Goal: Information Seeking & Learning: Find specific fact

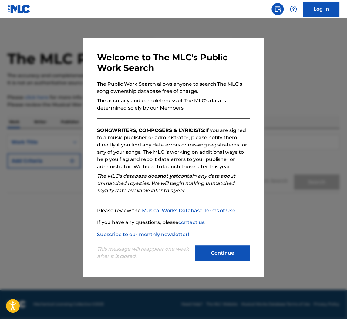
click at [197, 252] on button "Continue" at bounding box center [222, 253] width 55 height 15
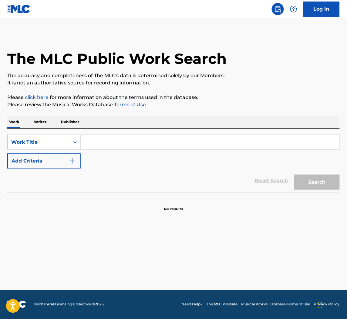
click at [93, 141] on input "Search Form" at bounding box center [210, 142] width 258 height 15
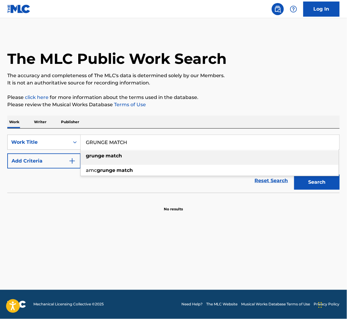
type input "GRUNGE MATCH"
click at [37, 161] on button "Add Criteria" at bounding box center [43, 161] width 73 height 15
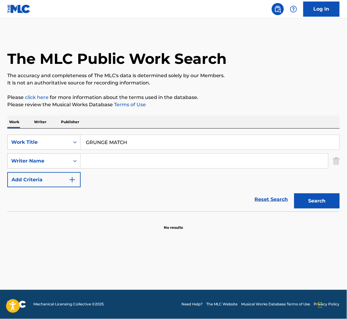
click at [128, 161] on input "Search Form" at bounding box center [204, 161] width 247 height 15
click at [294, 194] on button "Search" at bounding box center [316, 201] width 45 height 15
type input "KENIGSON"
click at [294, 194] on button "Search" at bounding box center [316, 201] width 45 height 15
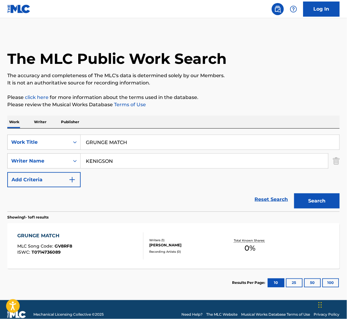
click at [187, 248] on div "[PERSON_NAME]" at bounding box center [185, 245] width 73 height 5
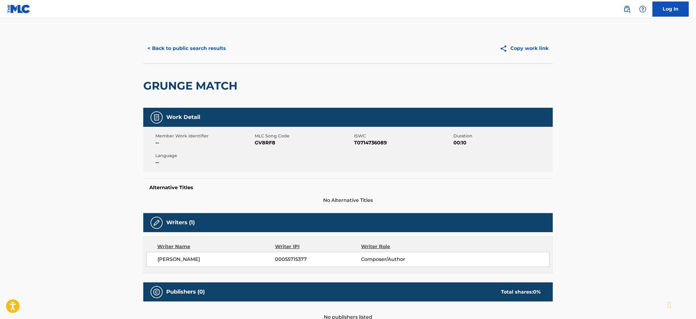
click at [181, 51] on button "< Back to public search results" at bounding box center [186, 48] width 87 height 15
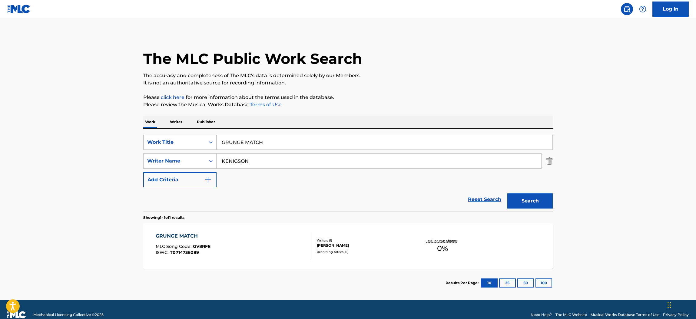
drag, startPoint x: 281, startPoint y: 141, endPoint x: 178, endPoint y: 138, distance: 102.4
click at [178, 138] on div "SearchWithCriteria454b6bca-2bc7-4e21-be7b-dd22fb4eaa27 Work Title GRUNGE MATCH" at bounding box center [348, 142] width 410 height 15
paste input "SUSPENSE IN MOTION"
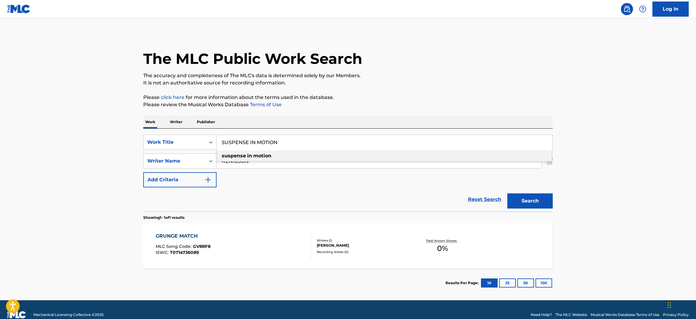
type input "SUSPENSE IN MOTION"
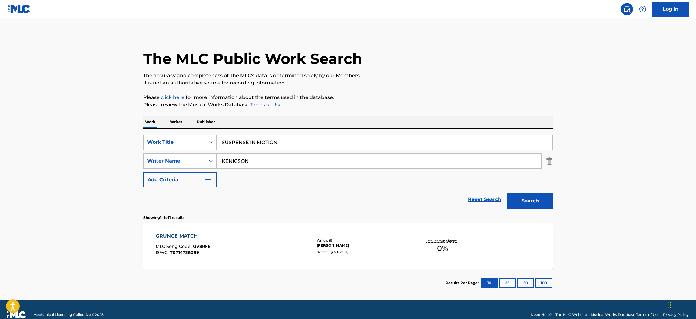
click at [329, 101] on p "Please review the Musical Works Database Terms of Use" at bounding box center [348, 104] width 410 height 7
drag, startPoint x: 268, startPoint y: 160, endPoint x: 135, endPoint y: 141, distance: 134.6
click at [135, 141] on main "The MLC Public Work Search The accuracy and completeness of The MLC's data is d…" at bounding box center [348, 159] width 696 height 282
type input "hammi"
click at [346, 194] on button "Search" at bounding box center [530, 201] width 45 height 15
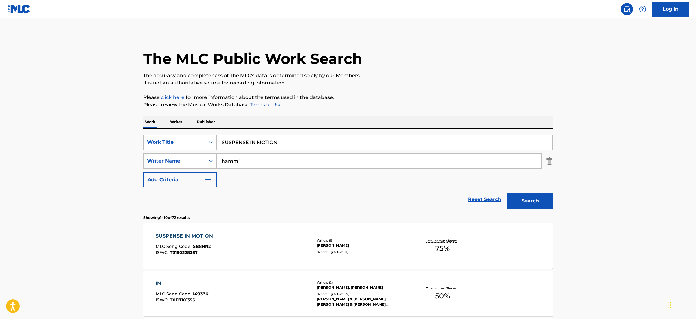
scroll to position [103, 0]
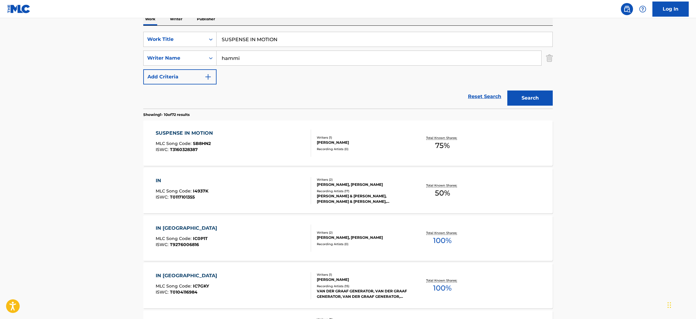
click at [292, 146] on div "SUSPENSE IN MOTION MLC Song Code : SB8HN2 ISWC : T3160328387" at bounding box center [234, 143] width 156 height 27
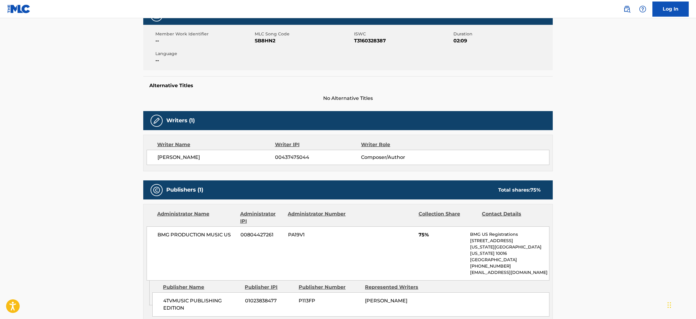
scroll to position [182, 0]
